Goal: Information Seeking & Learning: Learn about a topic

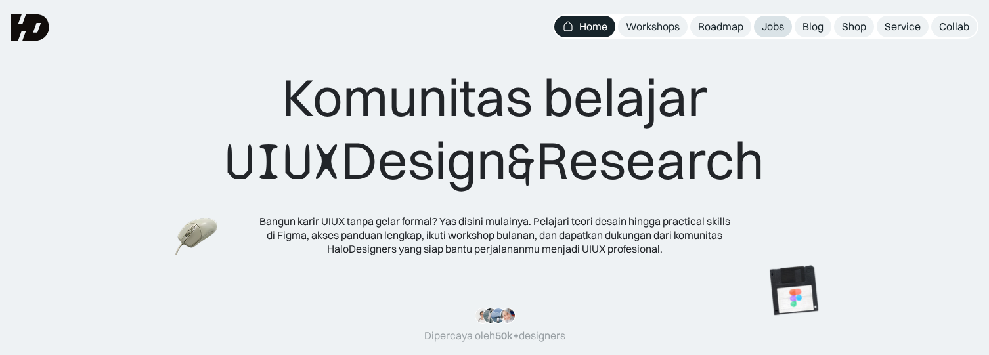
click at [784, 24] on div "Jobs" at bounding box center [772, 27] width 22 height 14
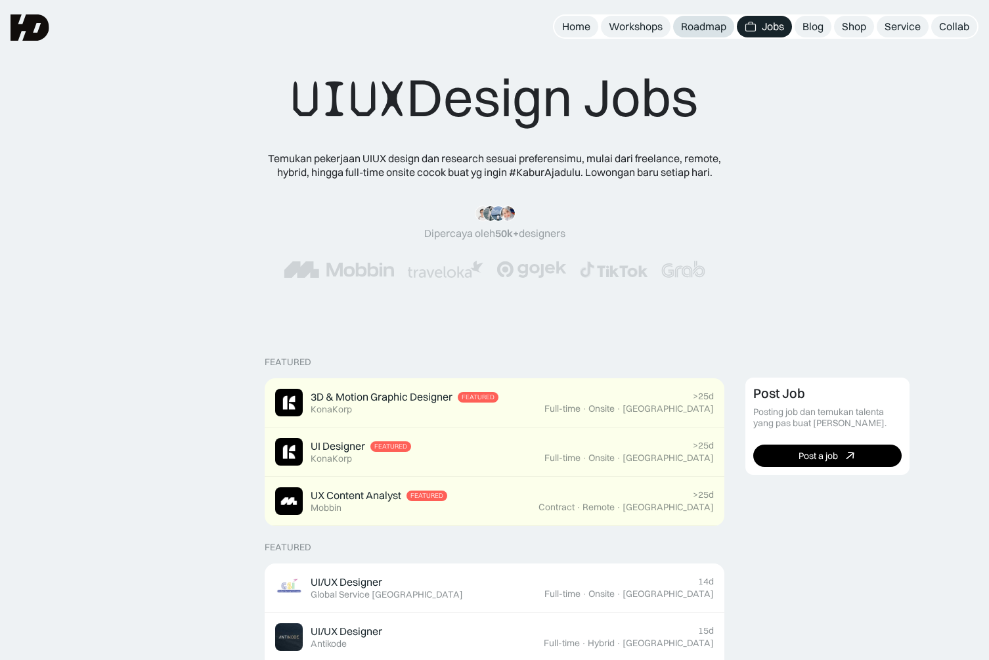
click at [685, 26] on div "Roadmap" at bounding box center [703, 27] width 45 height 14
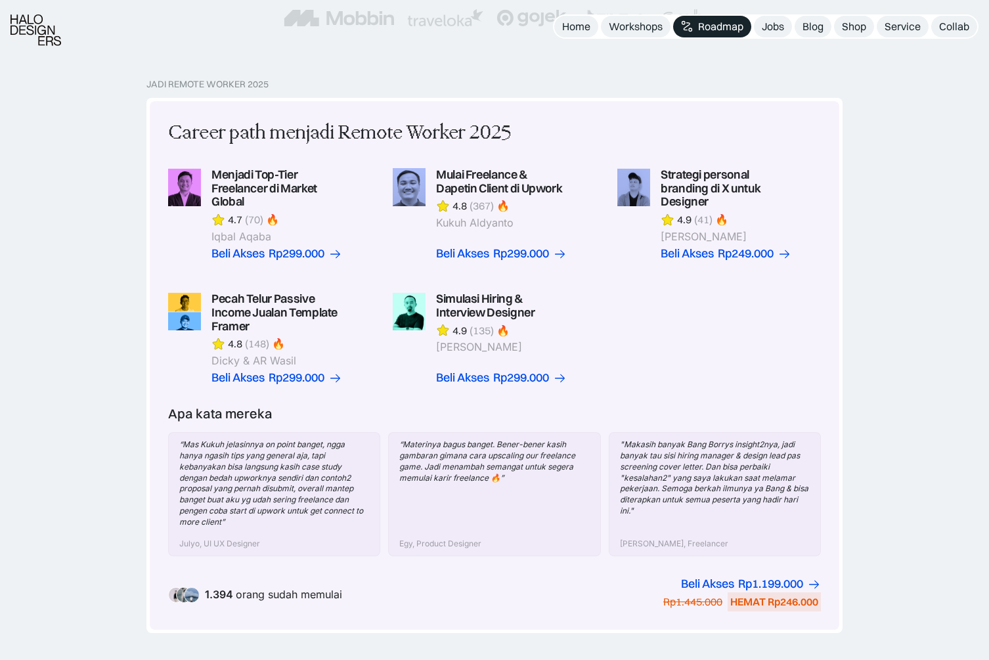
scroll to position [704, 0]
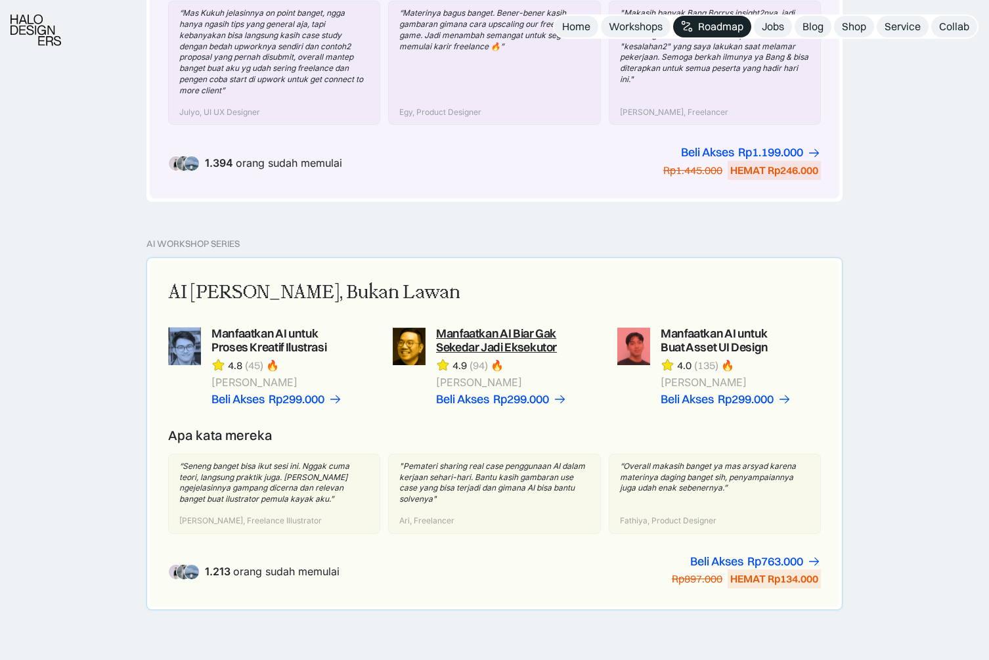
click at [438, 352] on link at bounding box center [494, 366] width 203 height 79
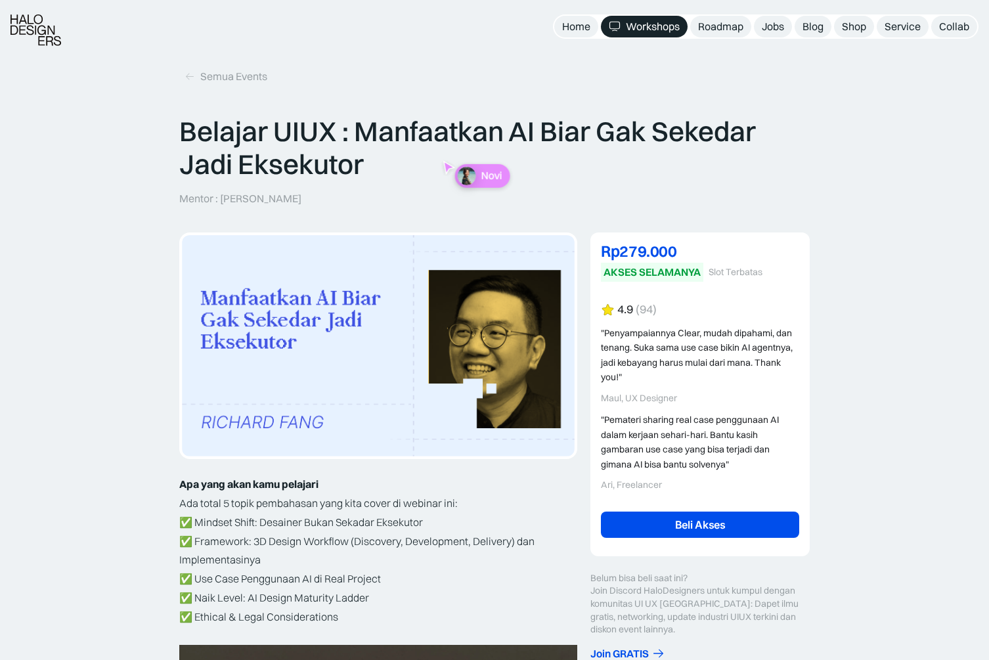
scroll to position [204, 0]
